Goal: Transaction & Acquisition: Purchase product/service

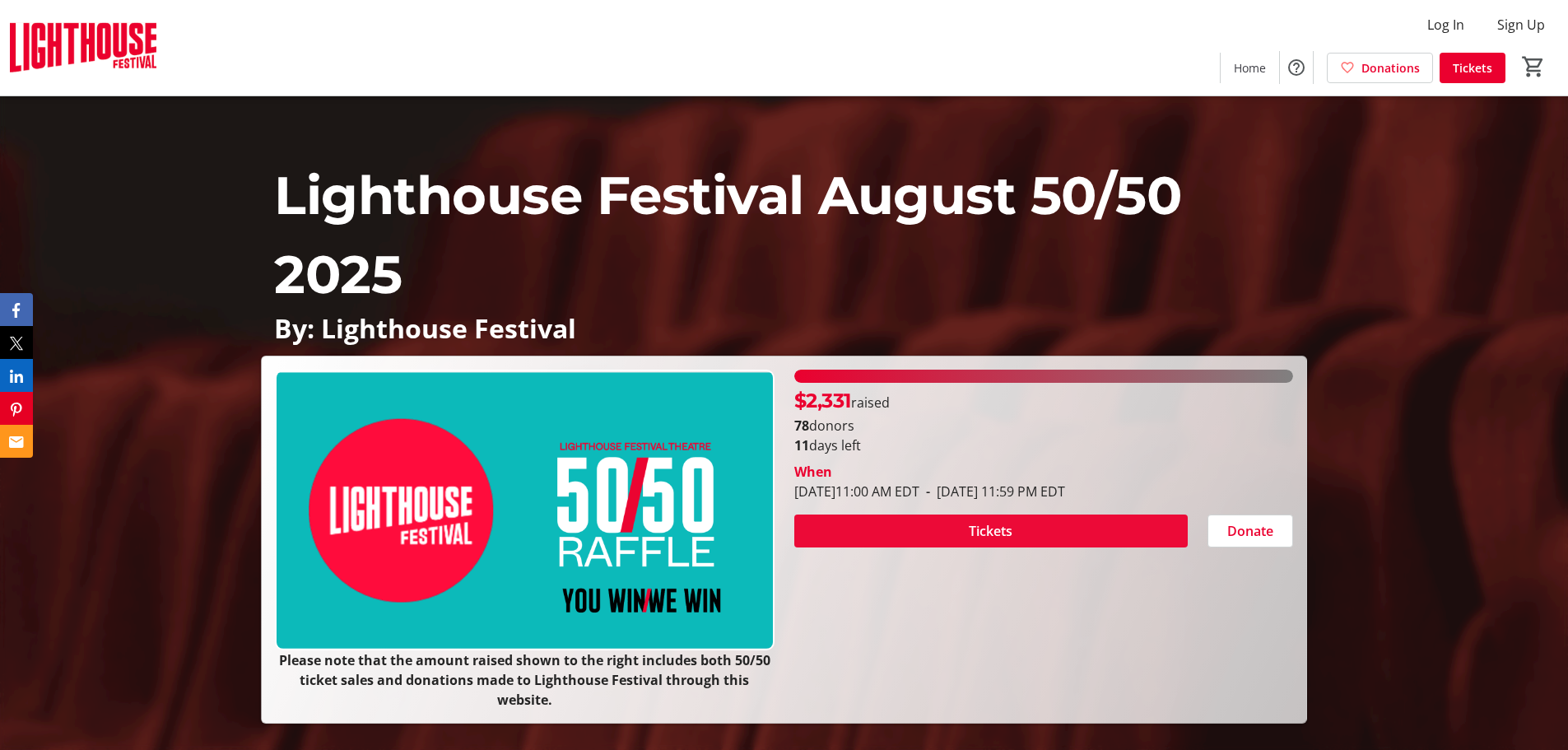
click at [947, 522] on span at bounding box center [991, 531] width 393 height 39
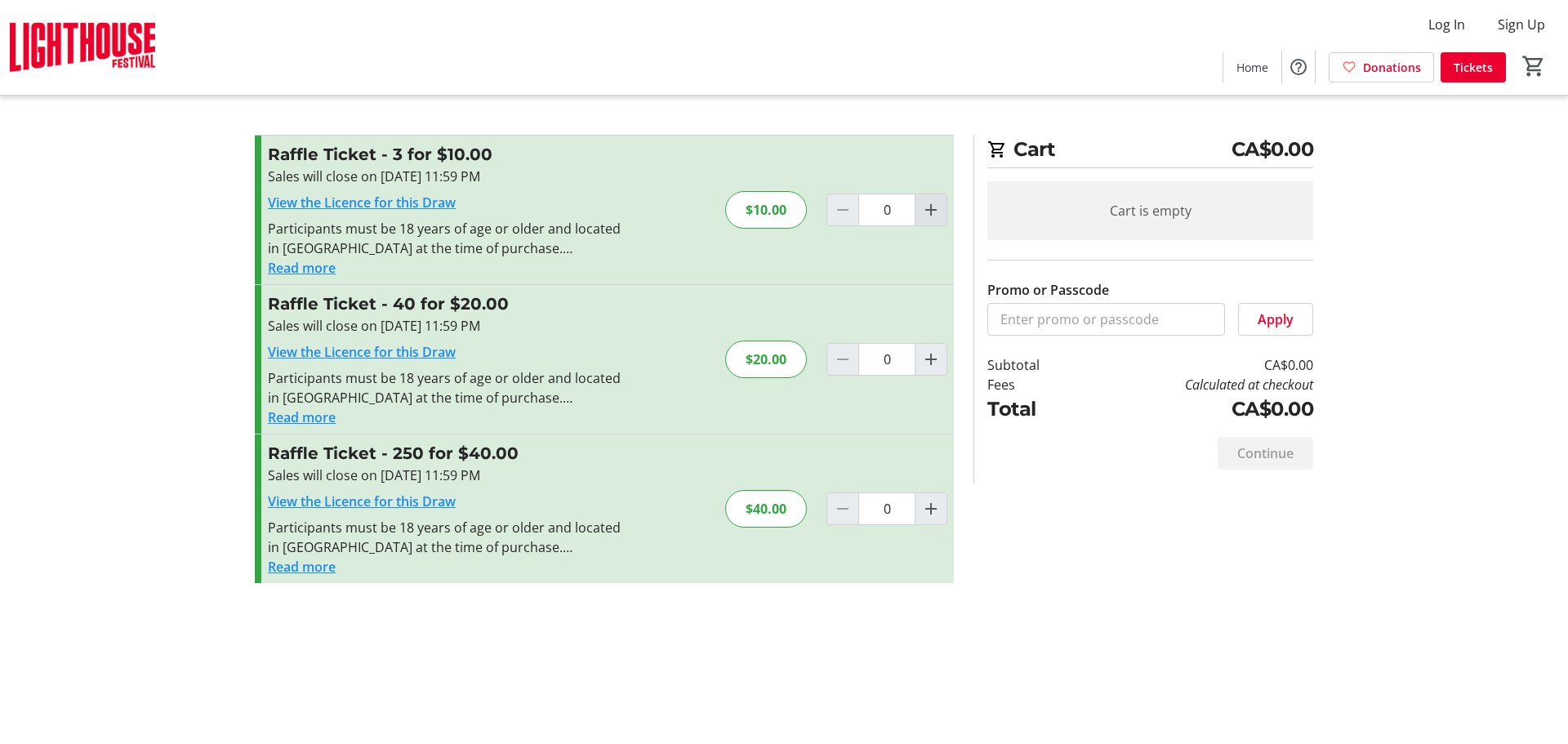
click at [929, 210] on mat-icon "Increment by one" at bounding box center [930, 209] width 20 height 20
type input "1"
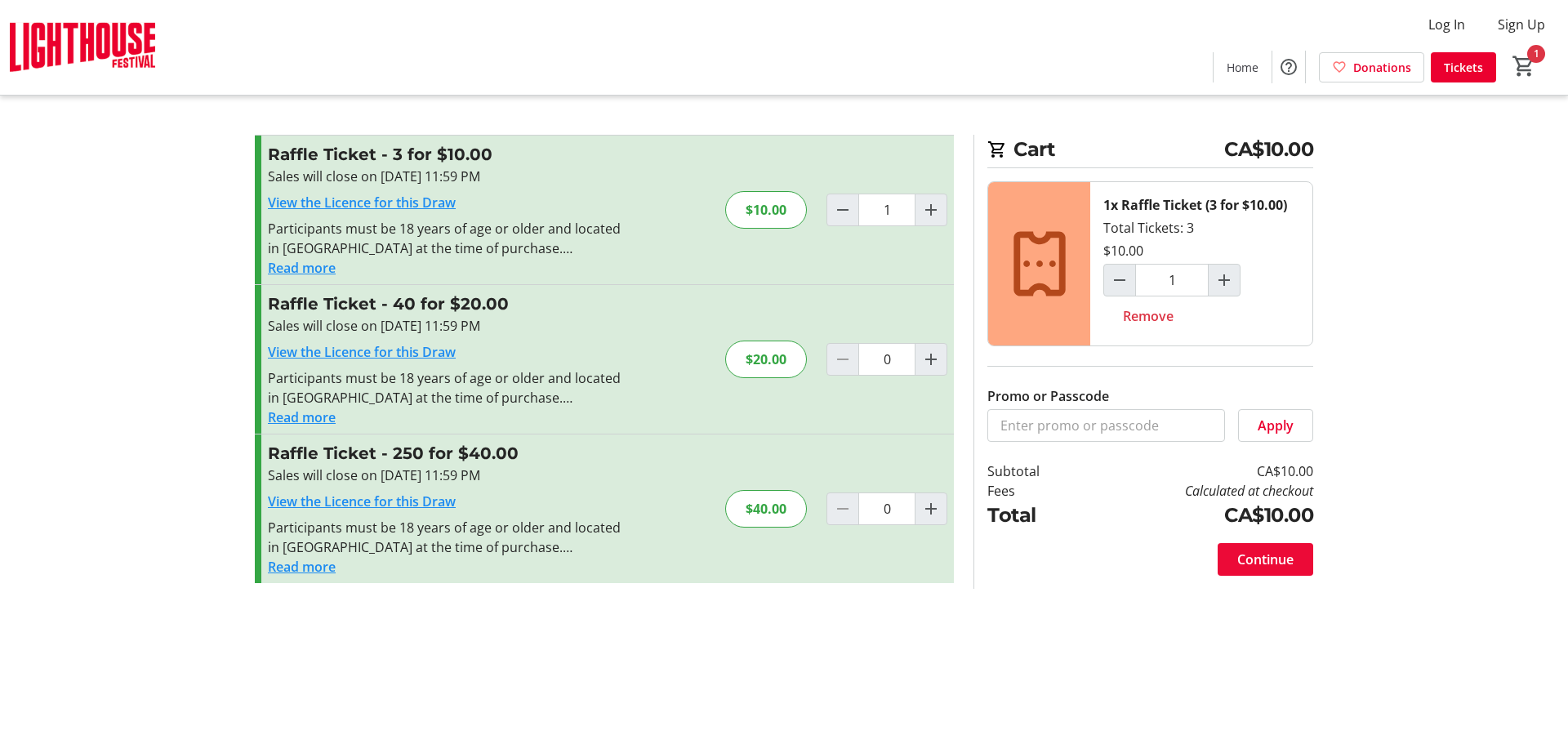
click at [1245, 556] on span "Continue" at bounding box center [1266, 558] width 57 height 20
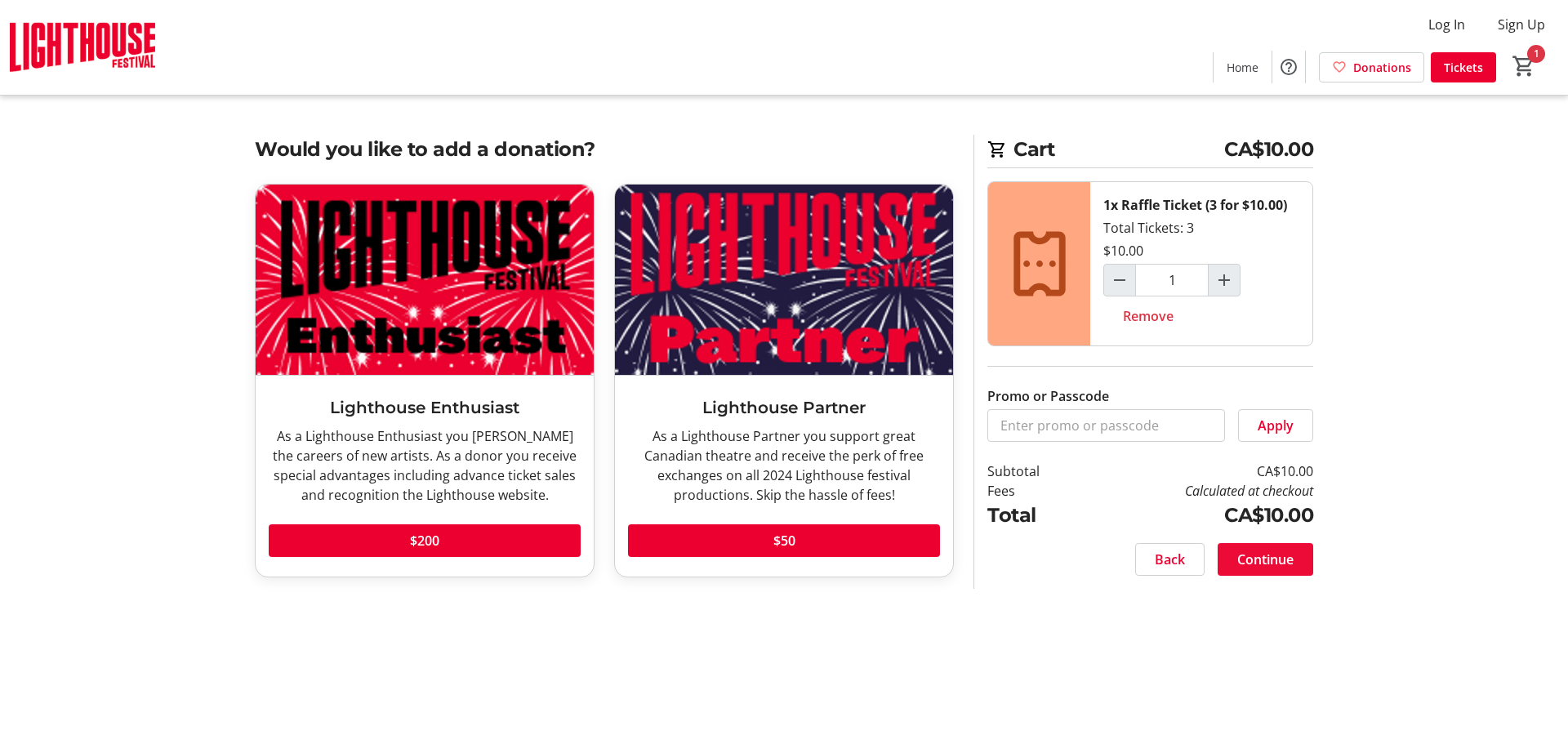
click at [1258, 549] on span "Continue" at bounding box center [1266, 558] width 57 height 20
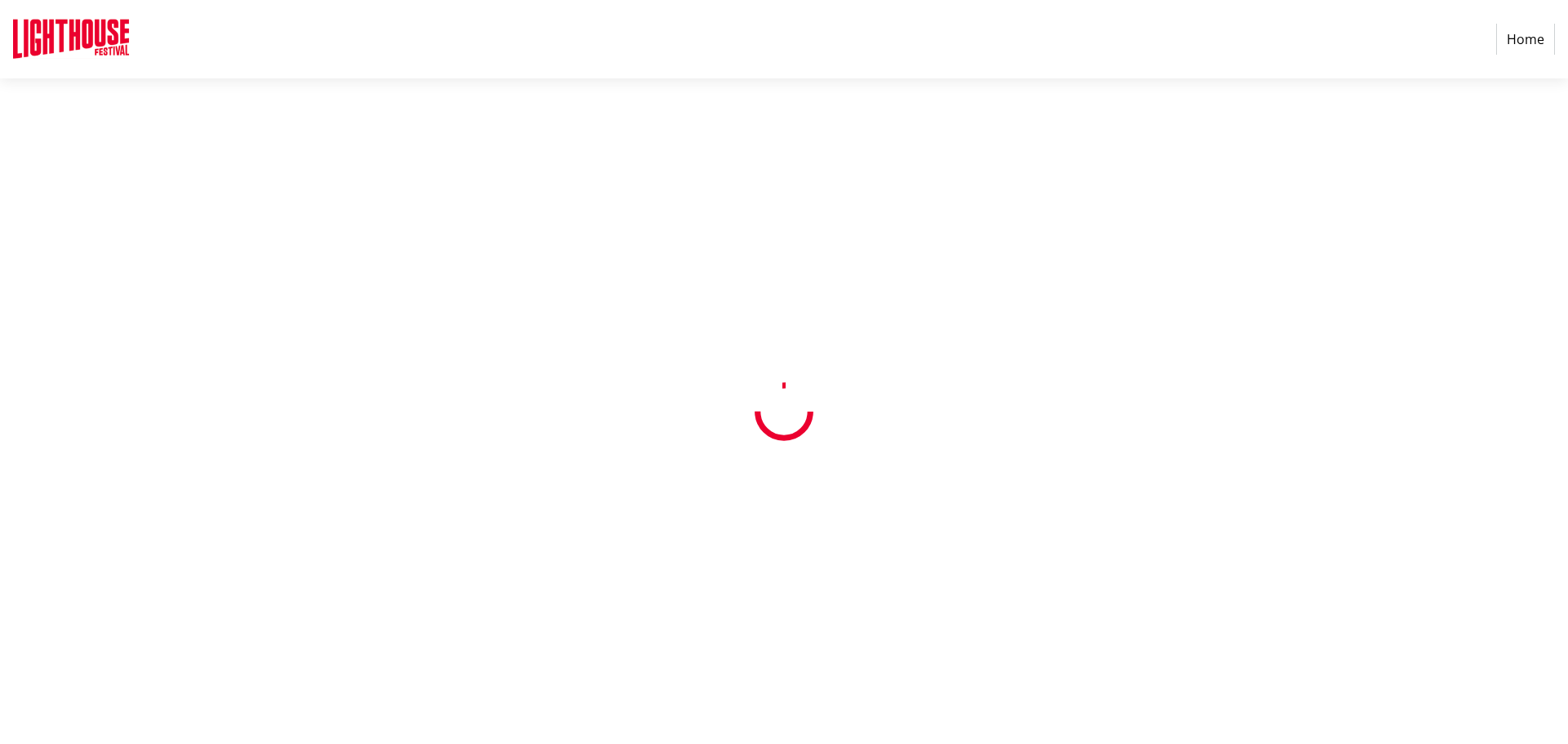
select select "CA"
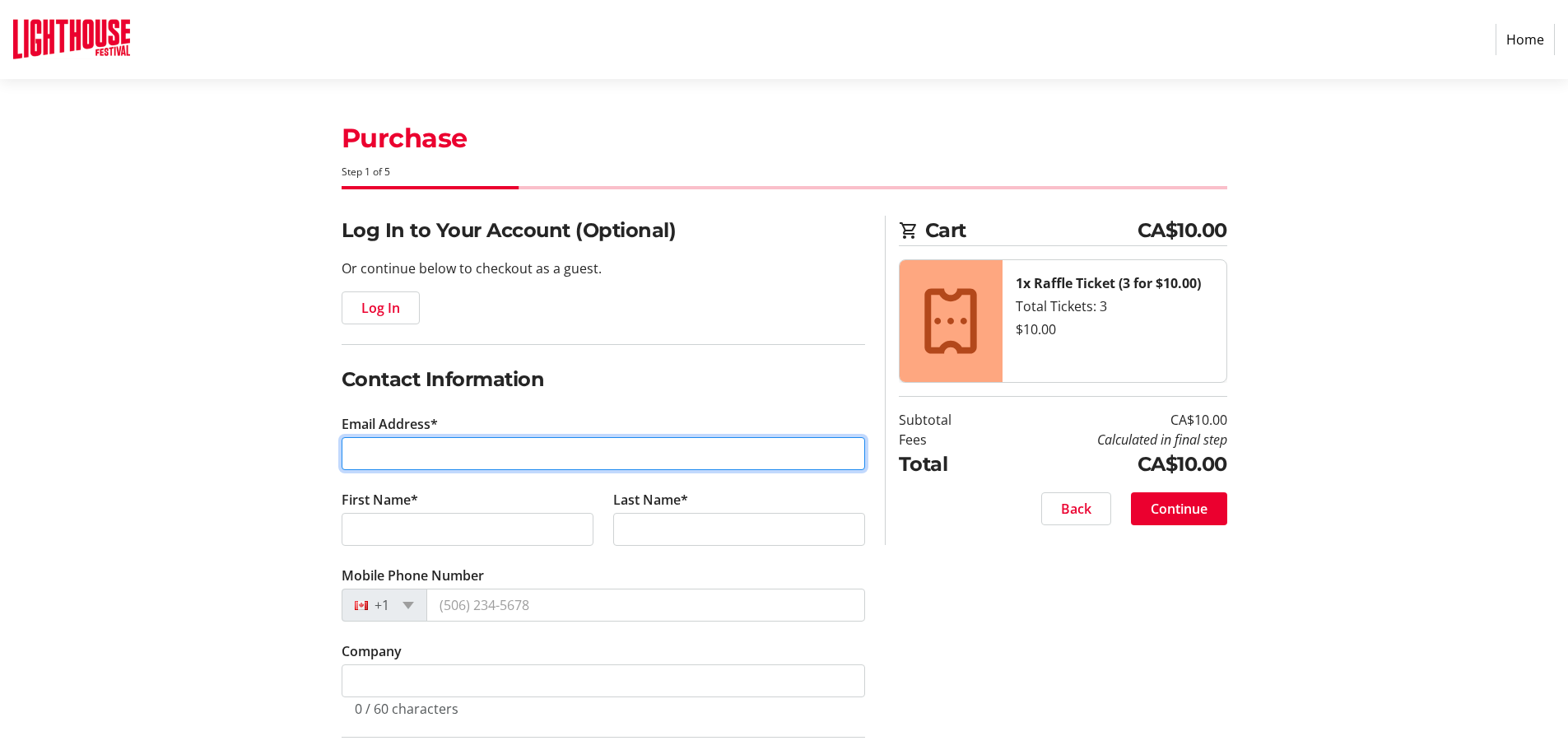
click at [382, 445] on input "Email Address*" at bounding box center [603, 453] width 524 height 33
type input "[EMAIL_ADDRESS][DOMAIN_NAME]"
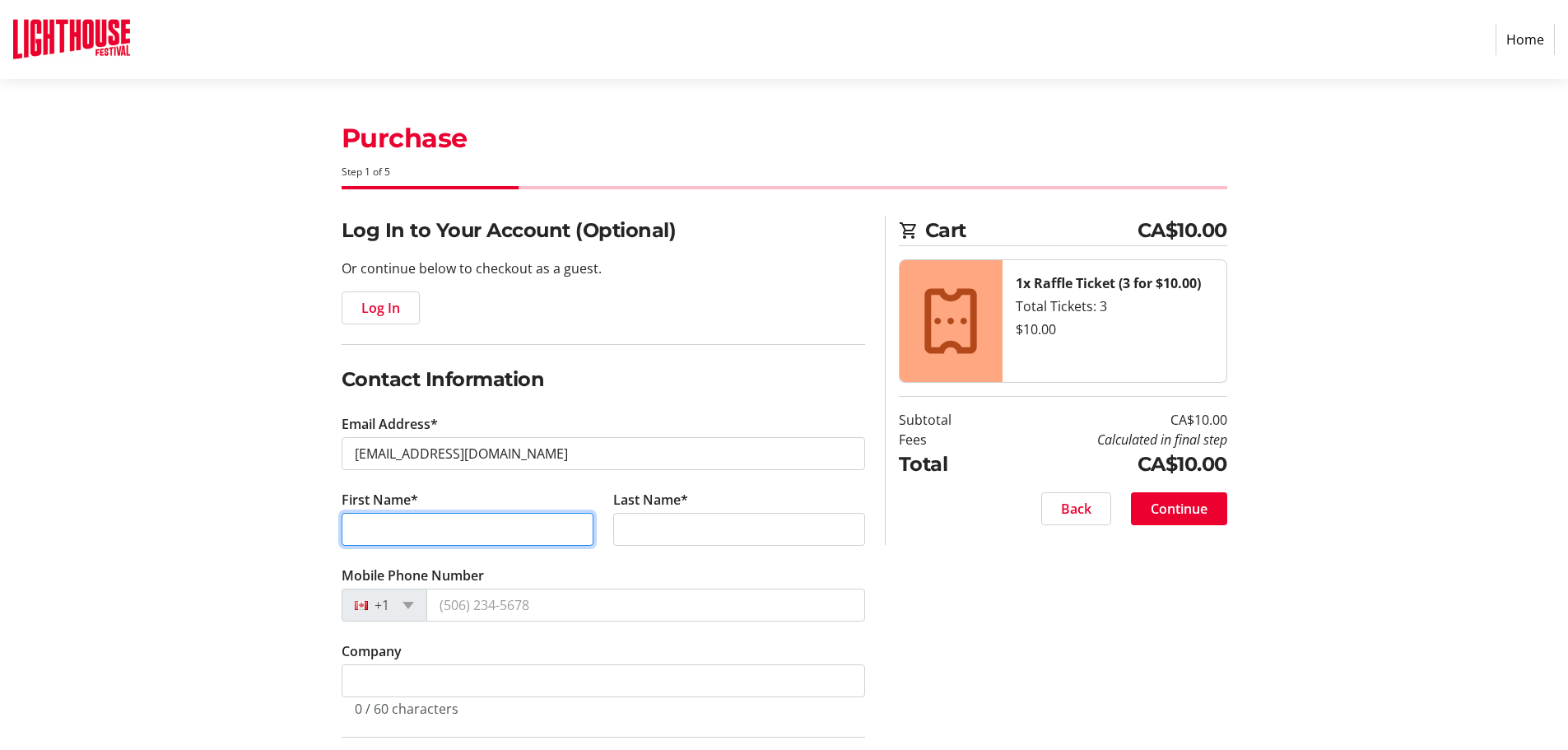
type input "[PERSON_NAME]"
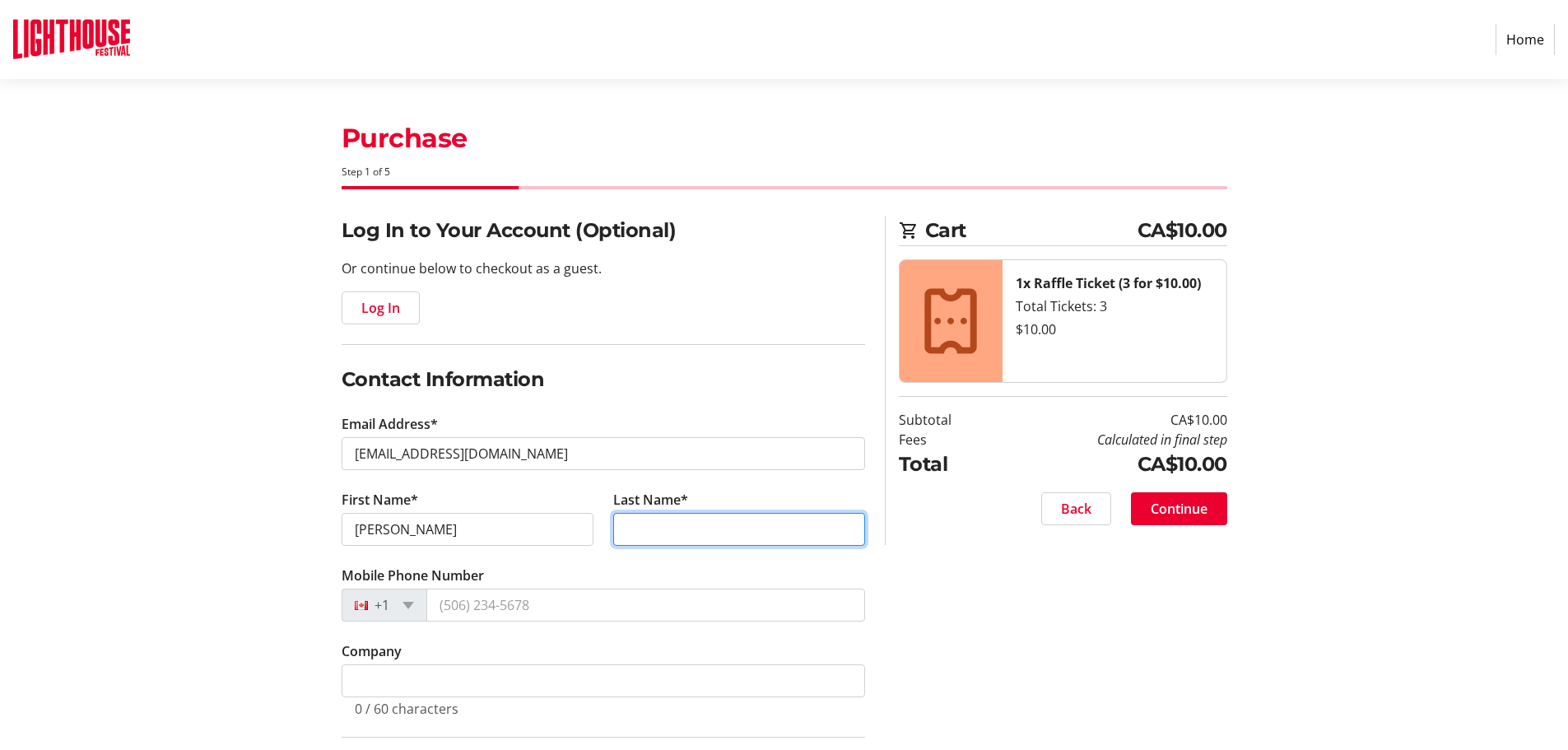
type input "[PERSON_NAME]"
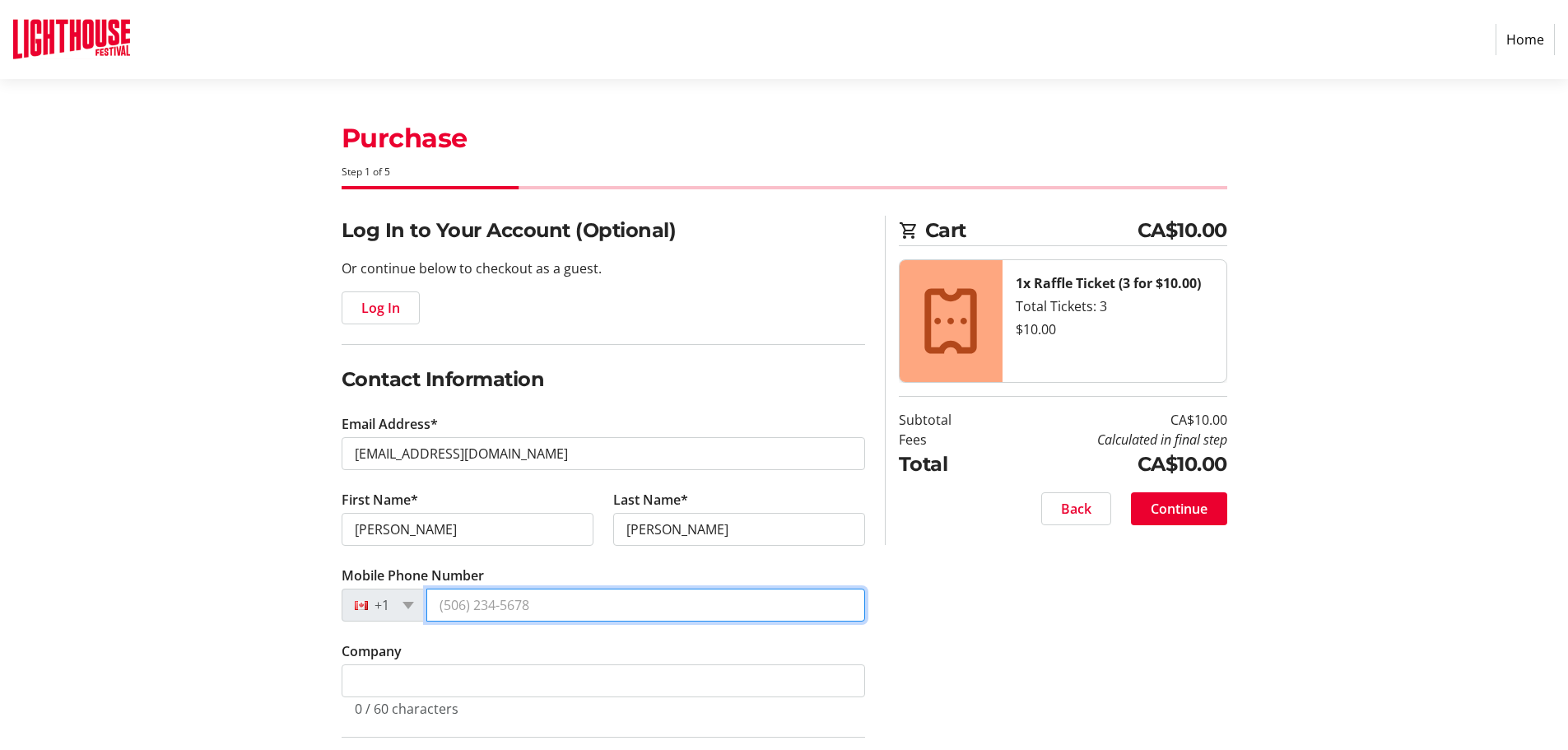
type input "[PHONE_NUMBER]"
type input "[STREET_ADDRESS]"
type input "[GEOGRAPHIC_DATA]"
select select "ON"
type input "N0A 1N7"
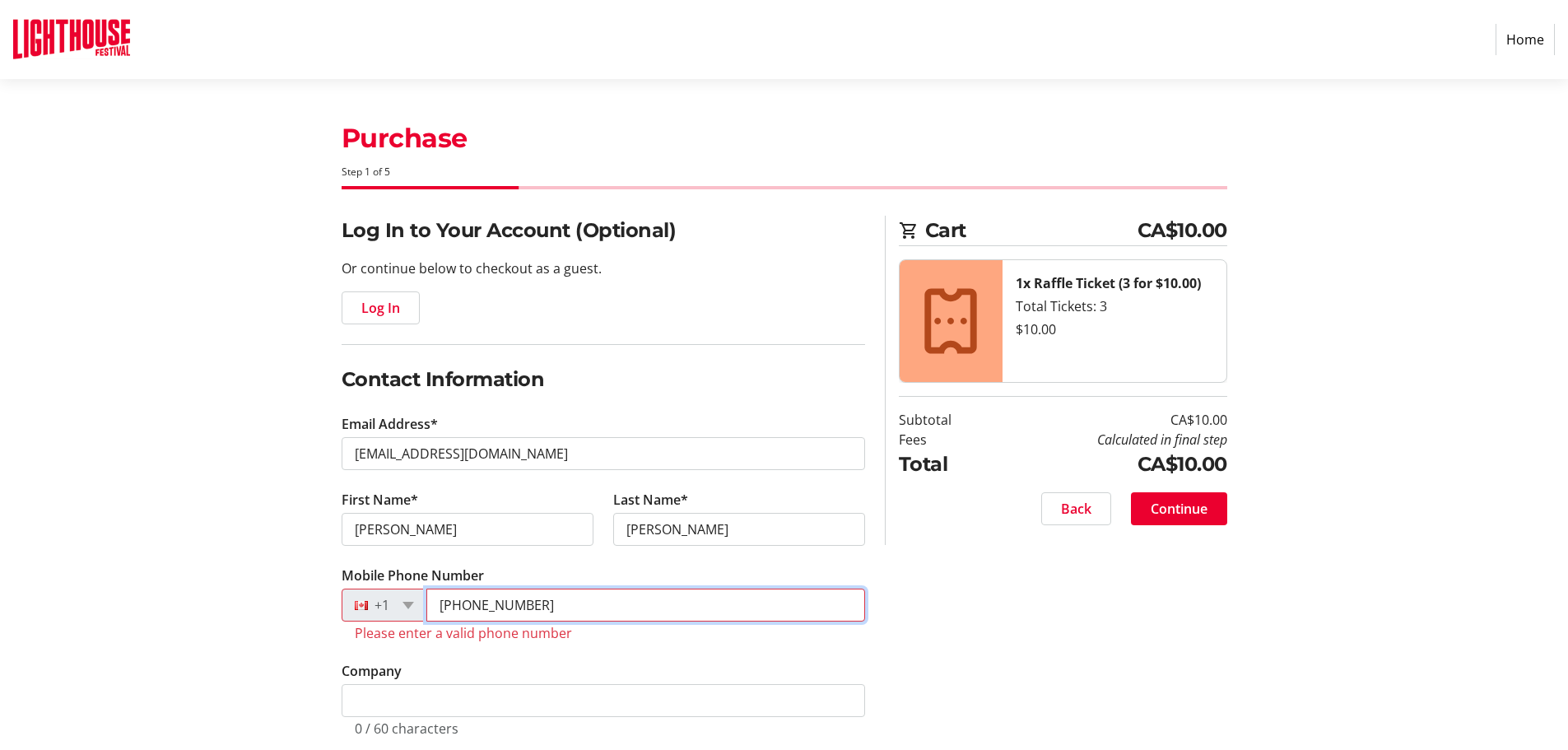
click at [468, 602] on input "[PHONE_NUMBER]" at bounding box center [645, 604] width 438 height 33
type input "[PHONE_NUMBER]"
click at [629, 657] on tr-form-field "Mobile Phone Number +51 [PHONE_NUMBER] Please enter a valid phone number" at bounding box center [603, 613] width 524 height 96
drag, startPoint x: 480, startPoint y: 603, endPoint x: 494, endPoint y: 602, distance: 14.0
click at [494, 602] on input "[PHONE_NUMBER]" at bounding box center [649, 604] width 432 height 33
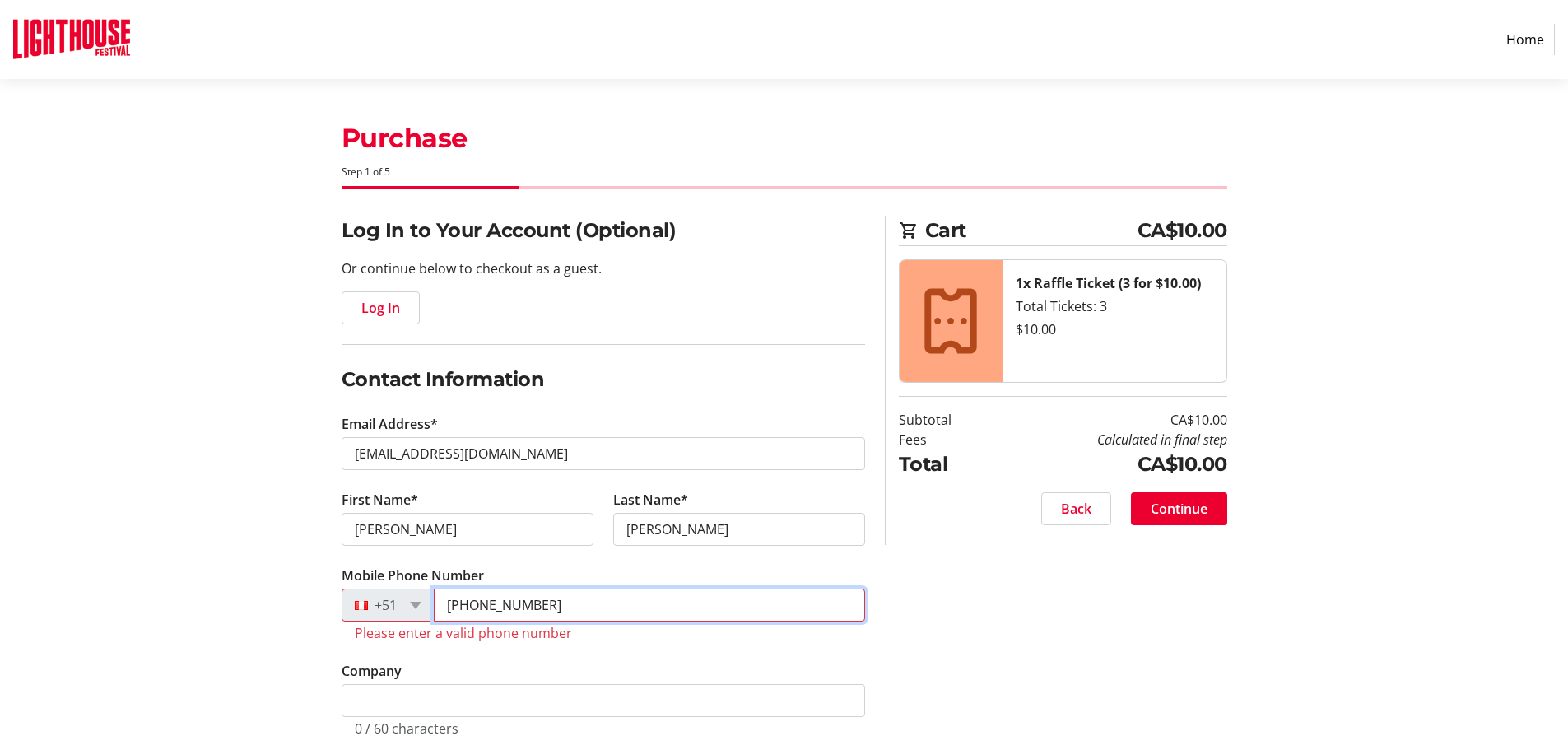
click at [649, 609] on input "[PHONE_NUMBER]" at bounding box center [649, 604] width 432 height 33
click at [445, 601] on input "[PHONE_NUMBER]" at bounding box center [649, 604] width 432 height 33
click at [421, 605] on span at bounding box center [416, 605] width 11 height 7
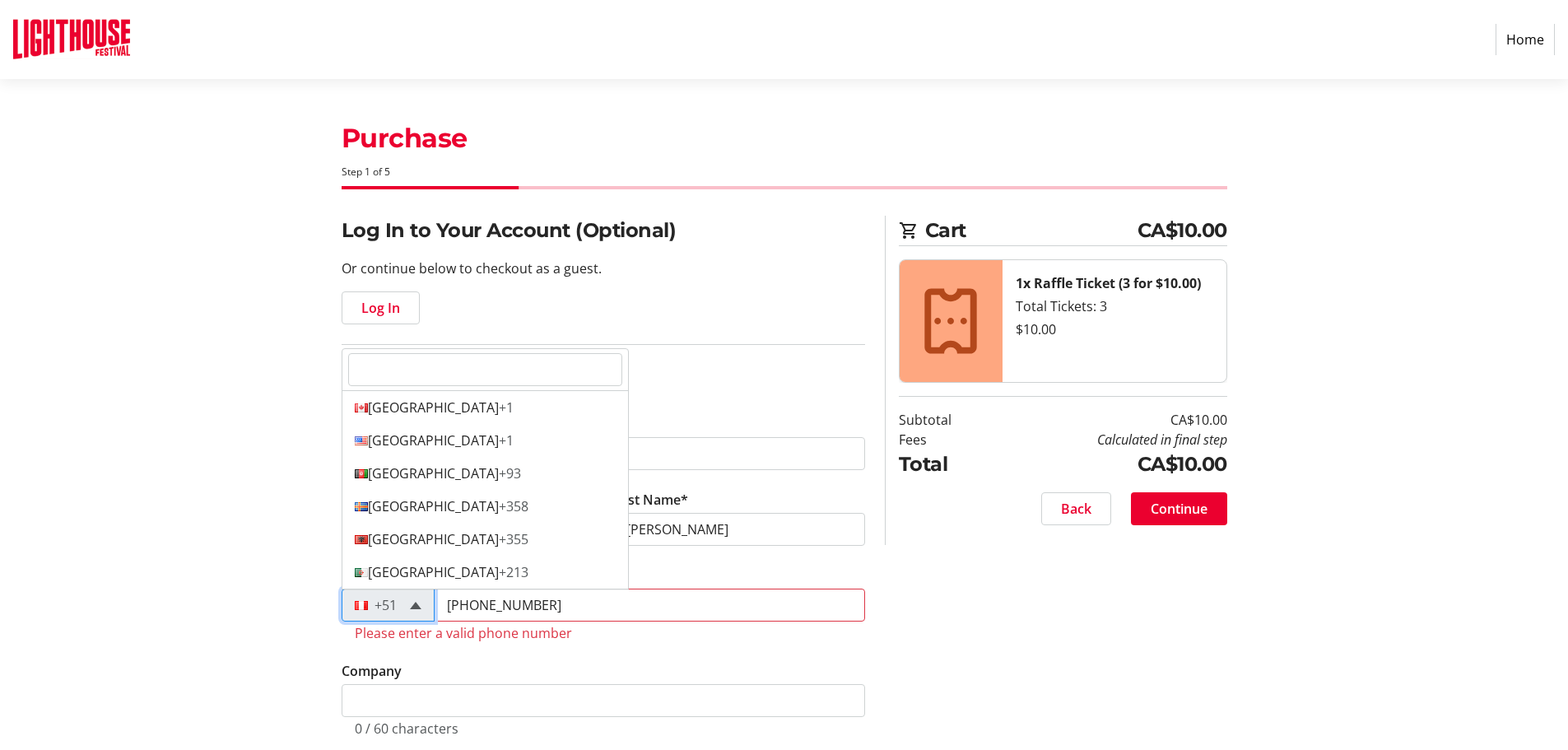
scroll to position [5432, 0]
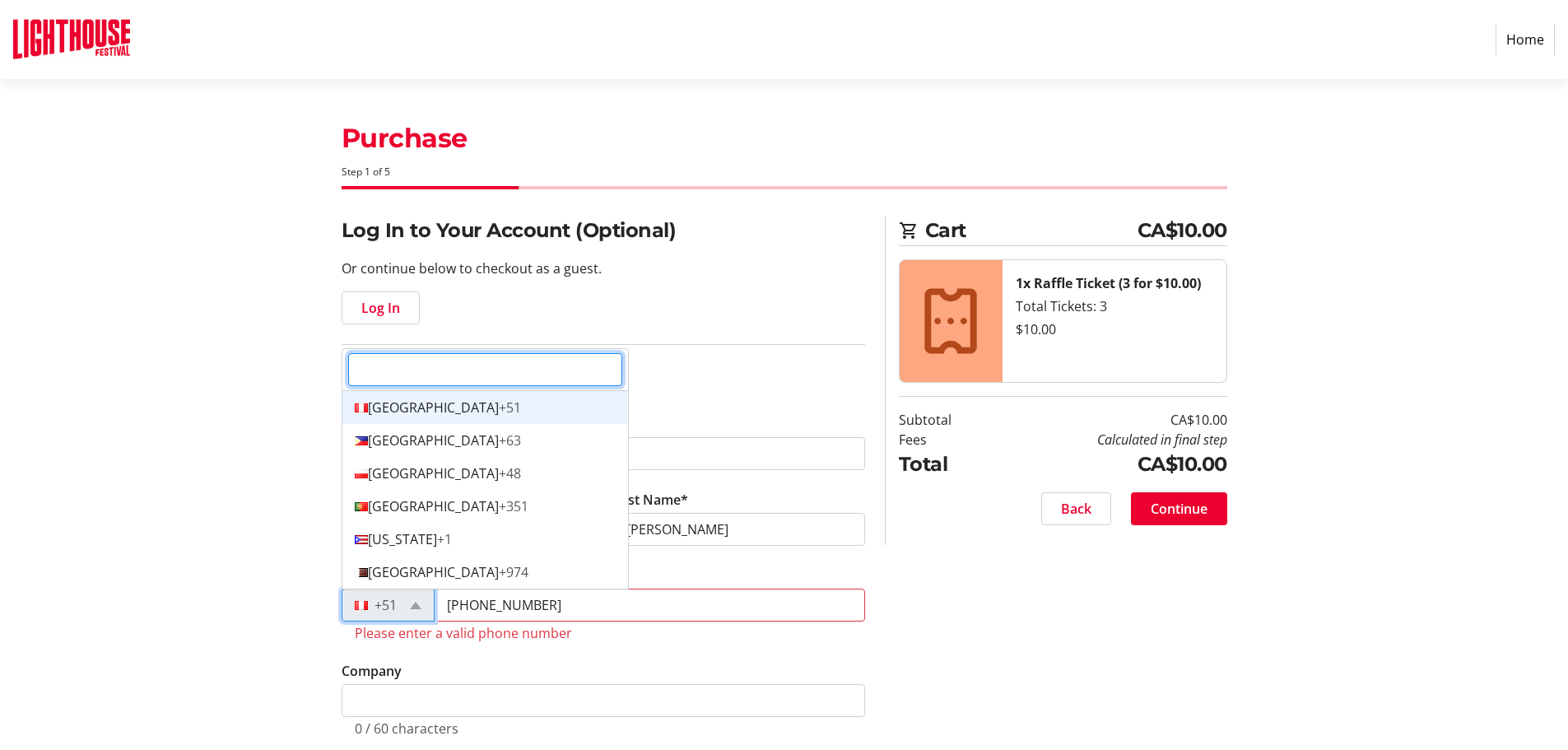
type input "c"
click at [403, 404] on div "Canada +1" at bounding box center [485, 406] width 286 height 33
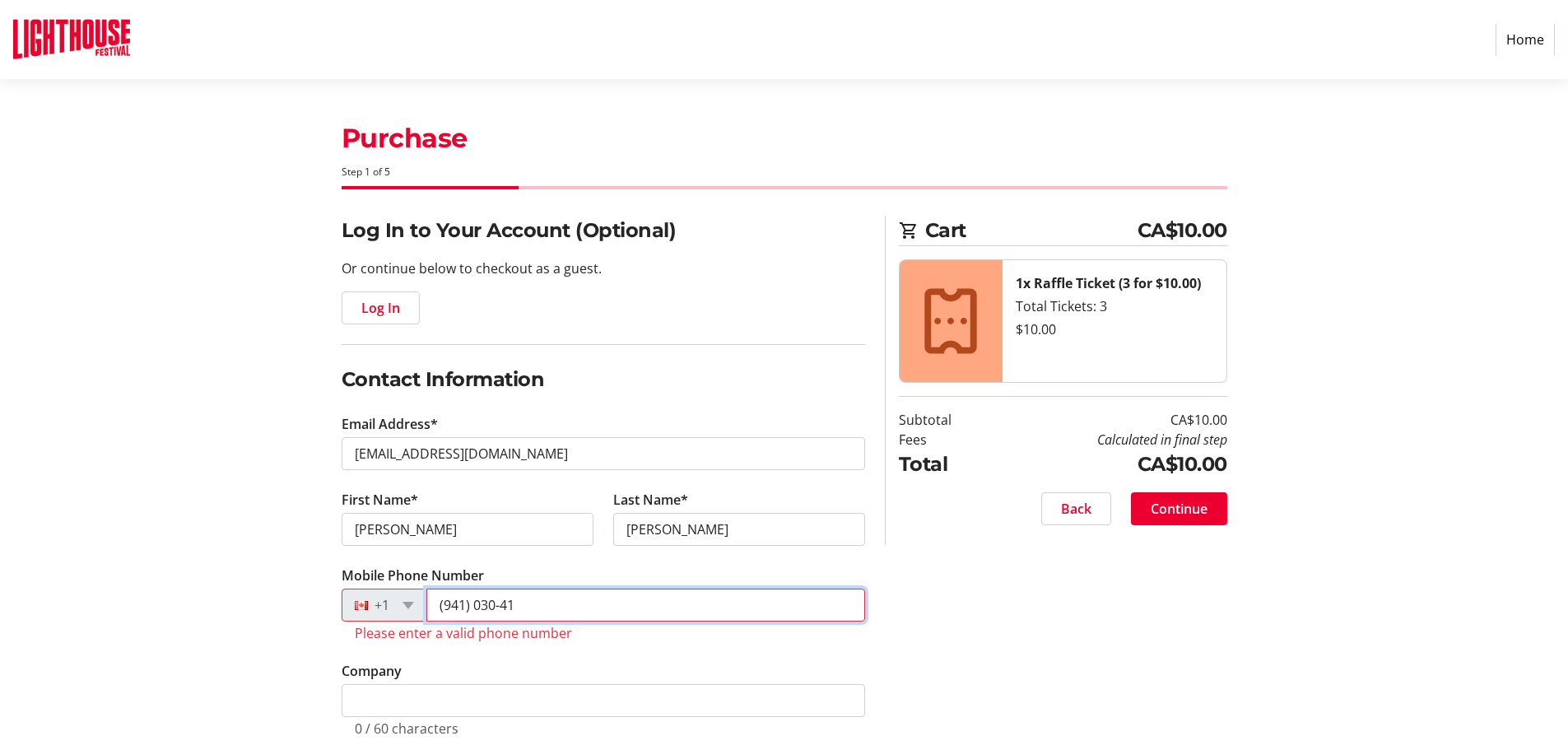
click at [440, 604] on input "(941) 030-41" at bounding box center [645, 604] width 438 height 33
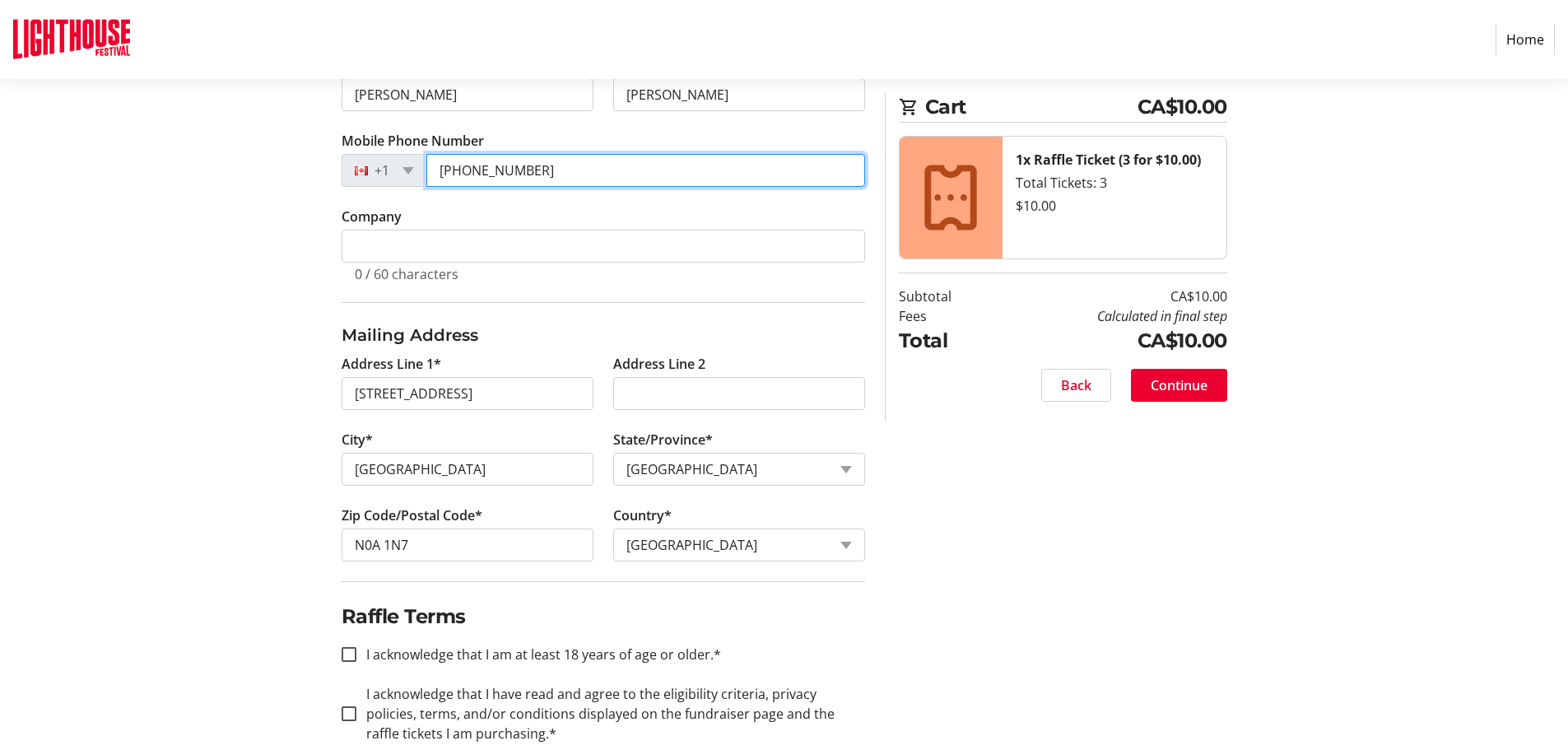
scroll to position [467, 0]
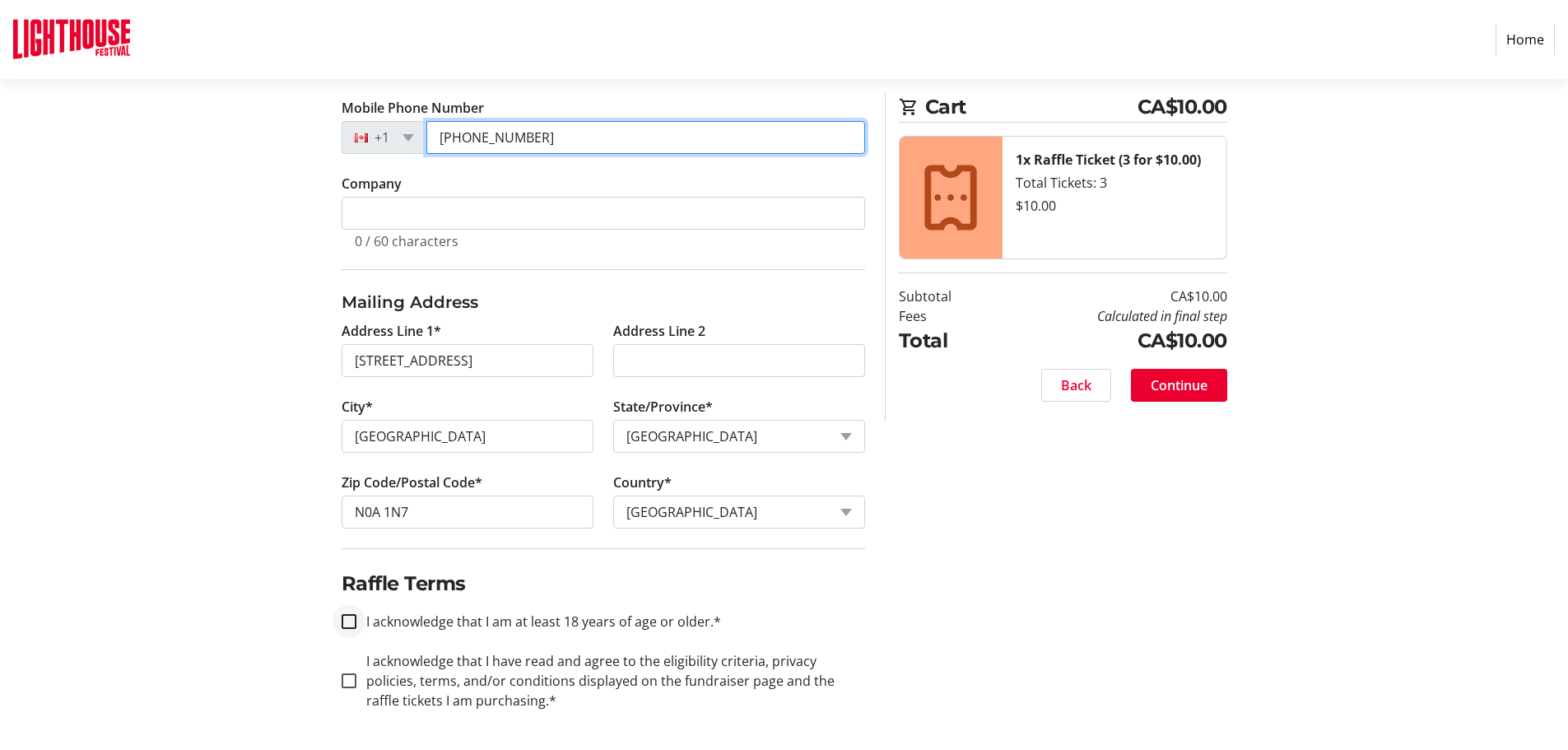
type input "[PHONE_NUMBER]"
click at [345, 615] on input "I acknowledge that I am at least 18 years of age or older.*" at bounding box center [349, 622] width 15 height 15
checkbox input "true"
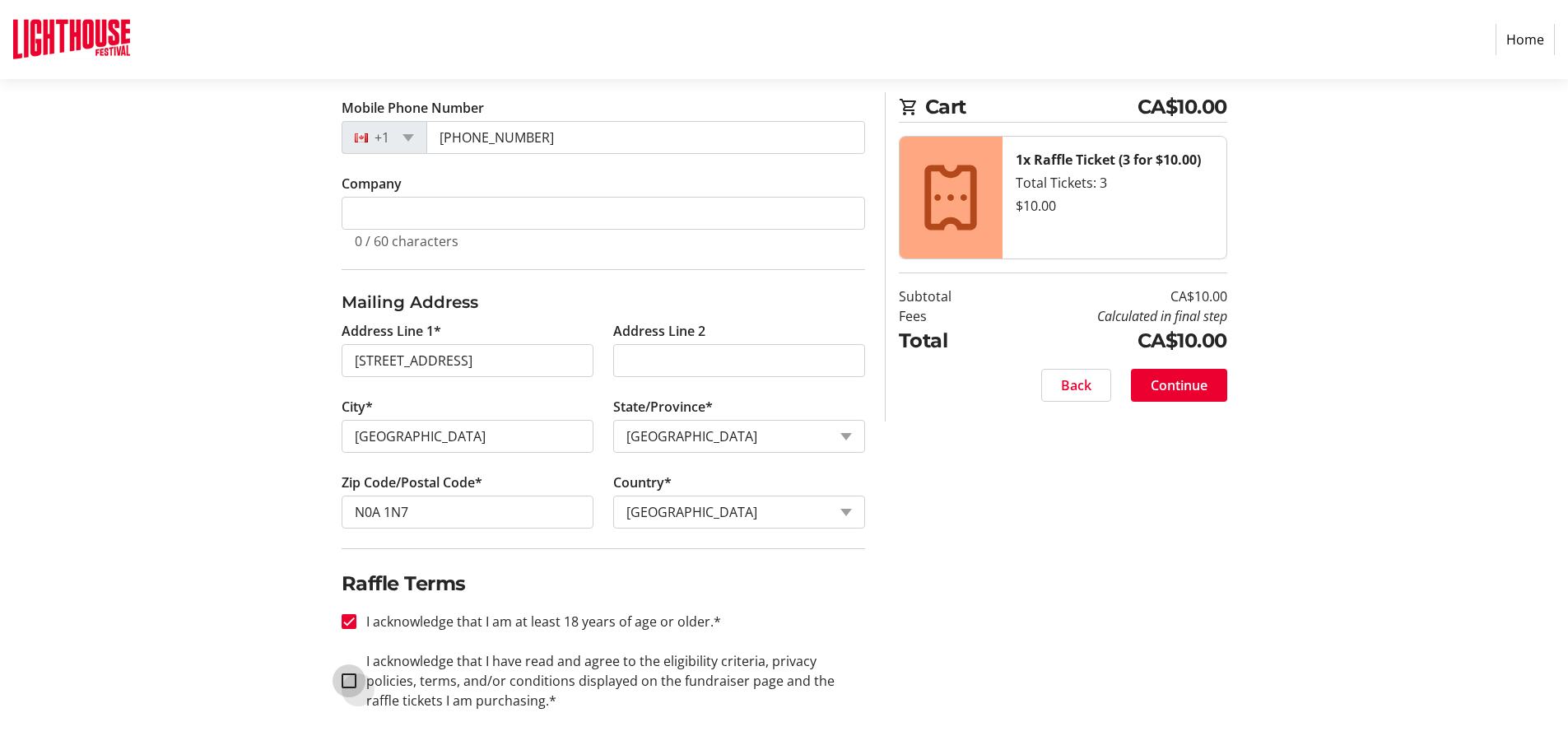
click at [347, 680] on input "I acknowledge that I have read and agree to the eligibility criteria, privacy p…" at bounding box center [349, 681] width 15 height 15
checkbox input "true"
click at [1197, 374] on span at bounding box center [1179, 385] width 96 height 39
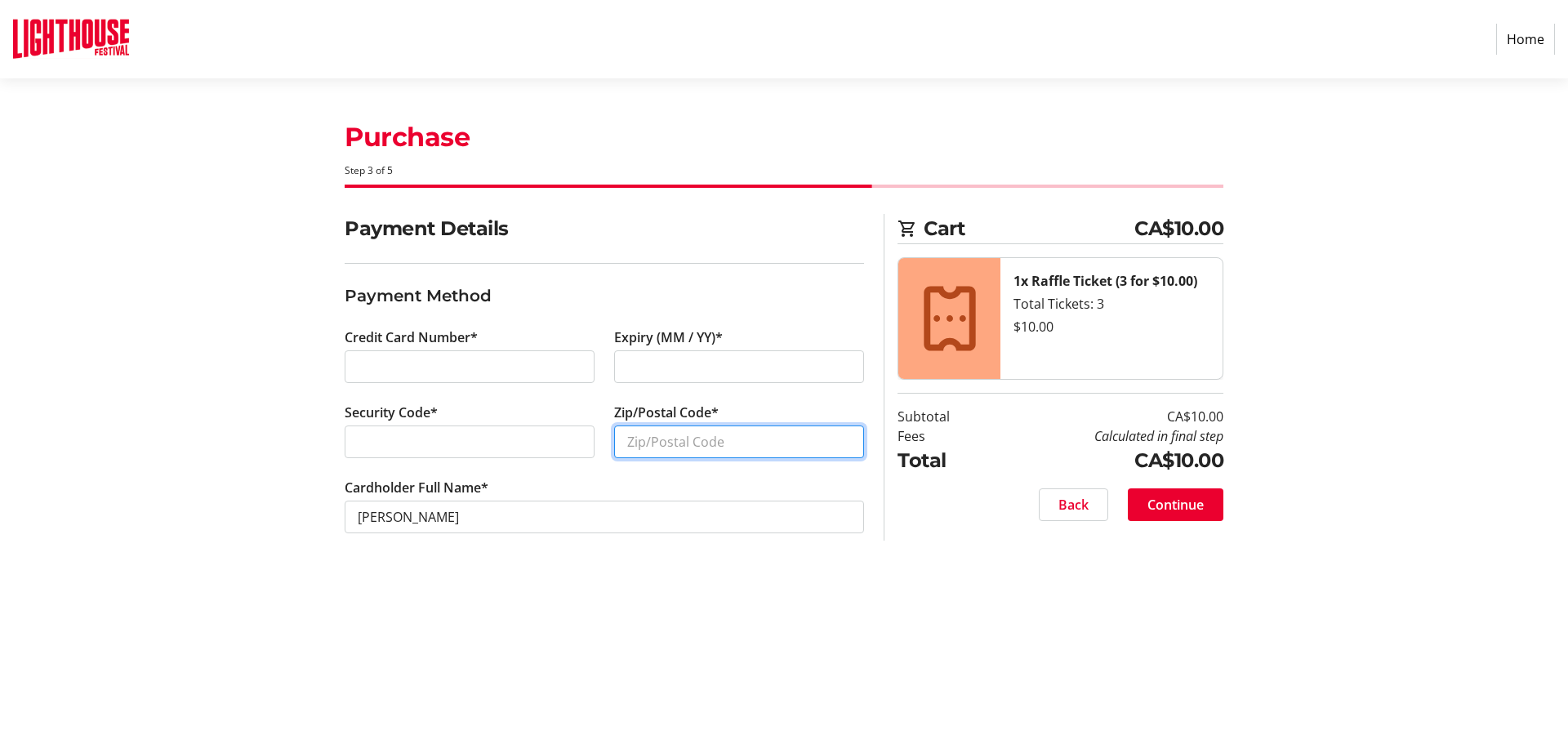
click at [629, 437] on input "Zip/Postal Code*" at bounding box center [739, 441] width 250 height 33
type input "n0a1n7"
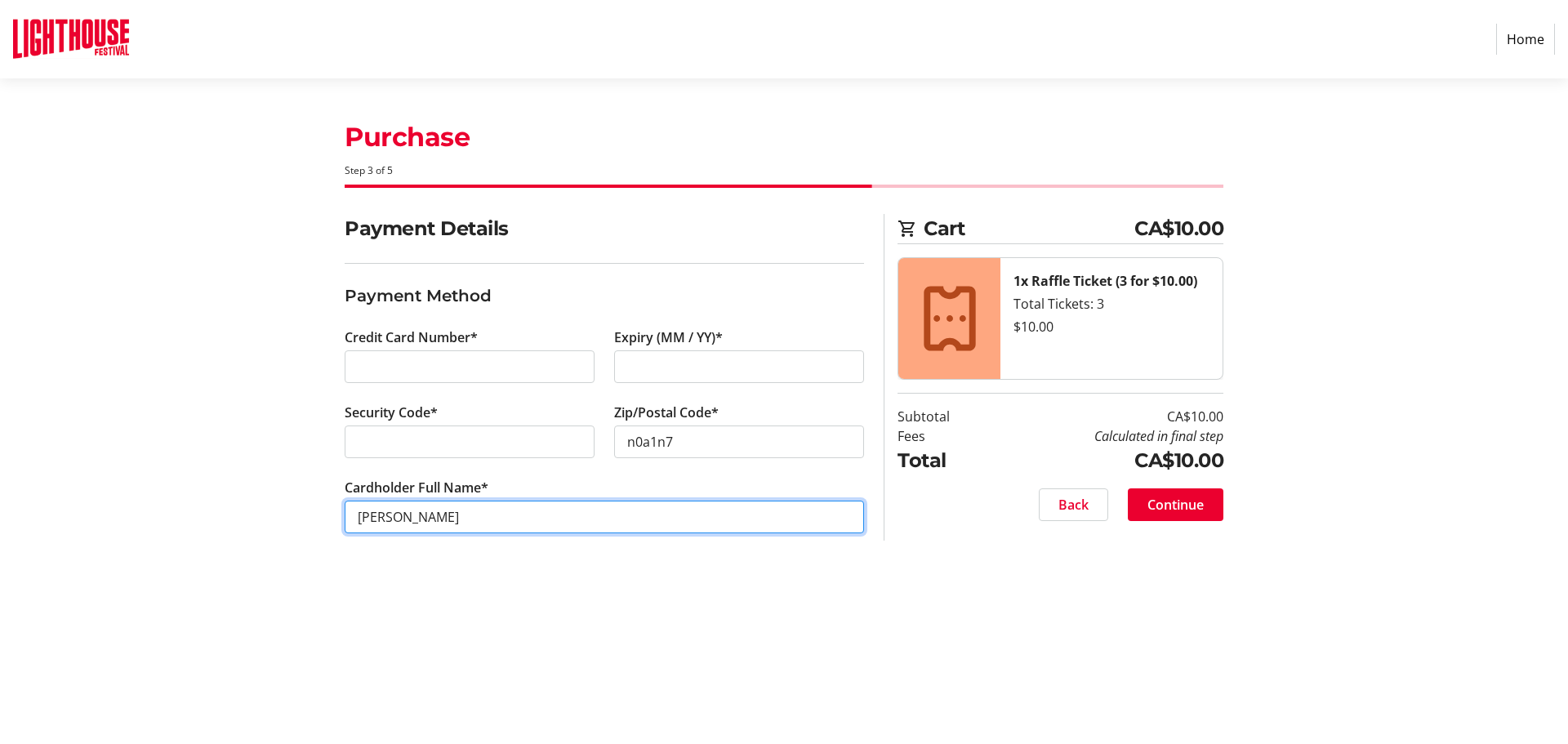
drag, startPoint x: 476, startPoint y: 518, endPoint x: 350, endPoint y: 517, distance: 126.0
click at [350, 517] on input "[PERSON_NAME]" at bounding box center [604, 516] width 520 height 33
type input "[PERSON_NAME]"
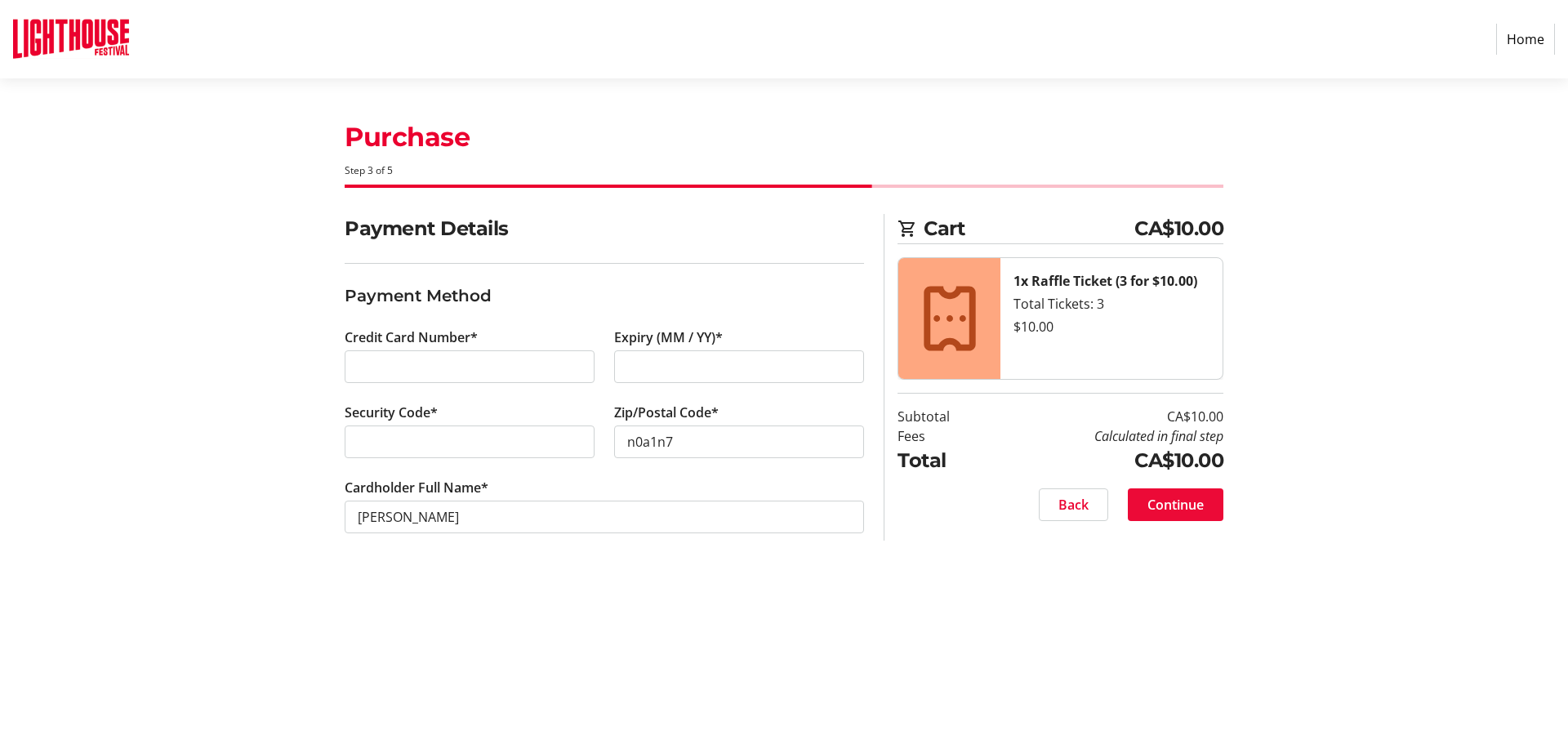
click at [1169, 495] on span "Continue" at bounding box center [1176, 504] width 57 height 20
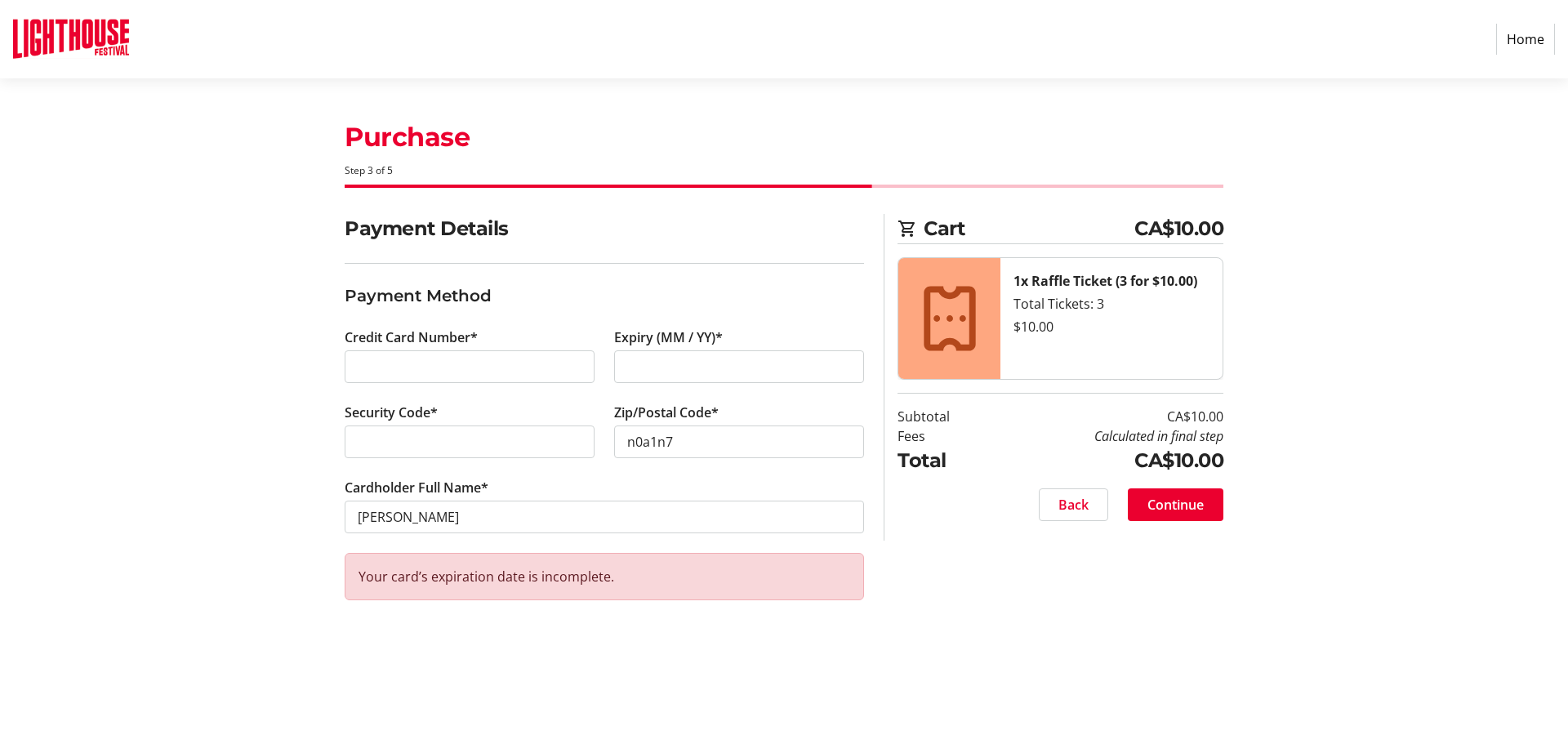
click at [1182, 495] on span "Continue" at bounding box center [1176, 504] width 57 height 20
